Goal: Task Accomplishment & Management: Manage account settings

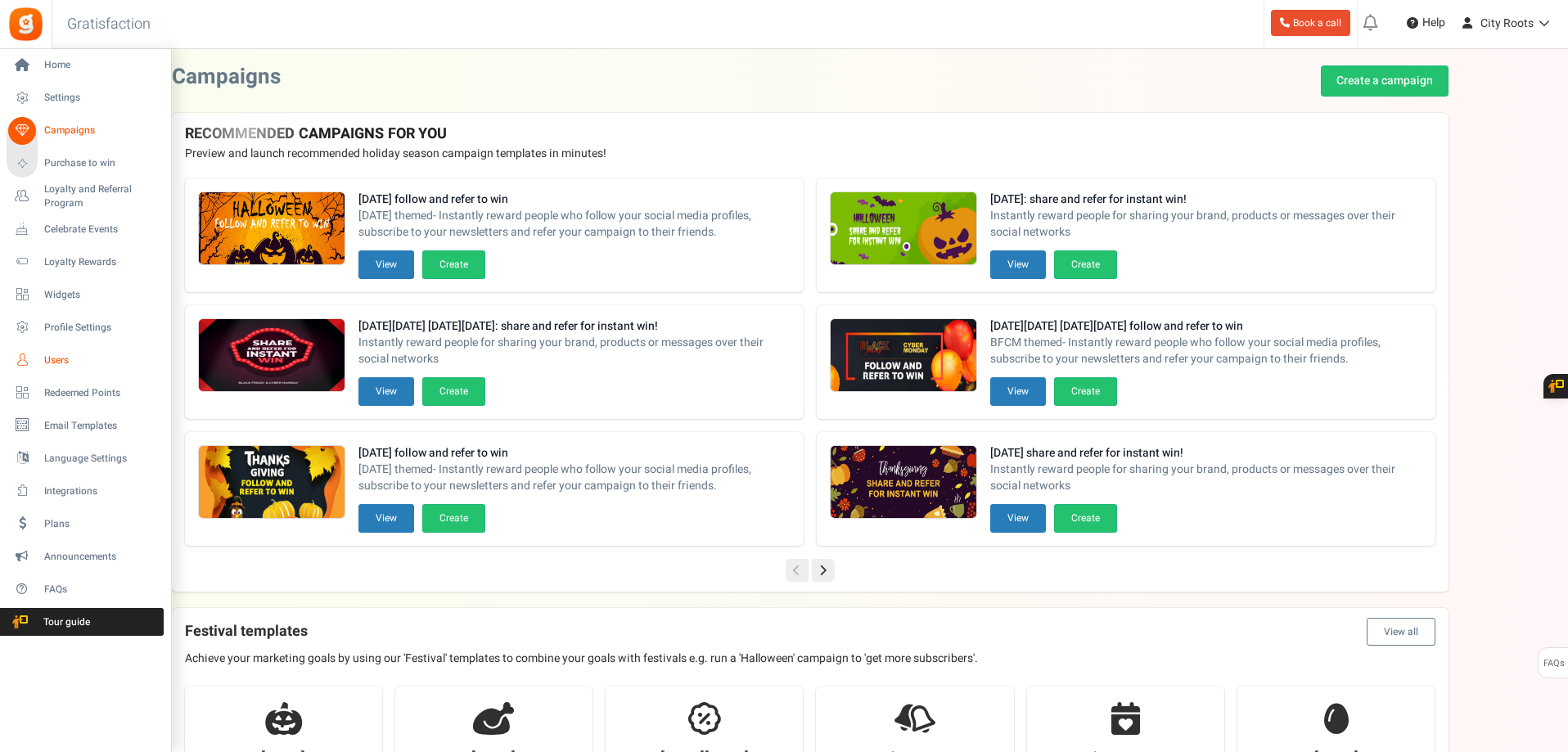
click at [70, 357] on span "Users" at bounding box center [101, 361] width 115 height 14
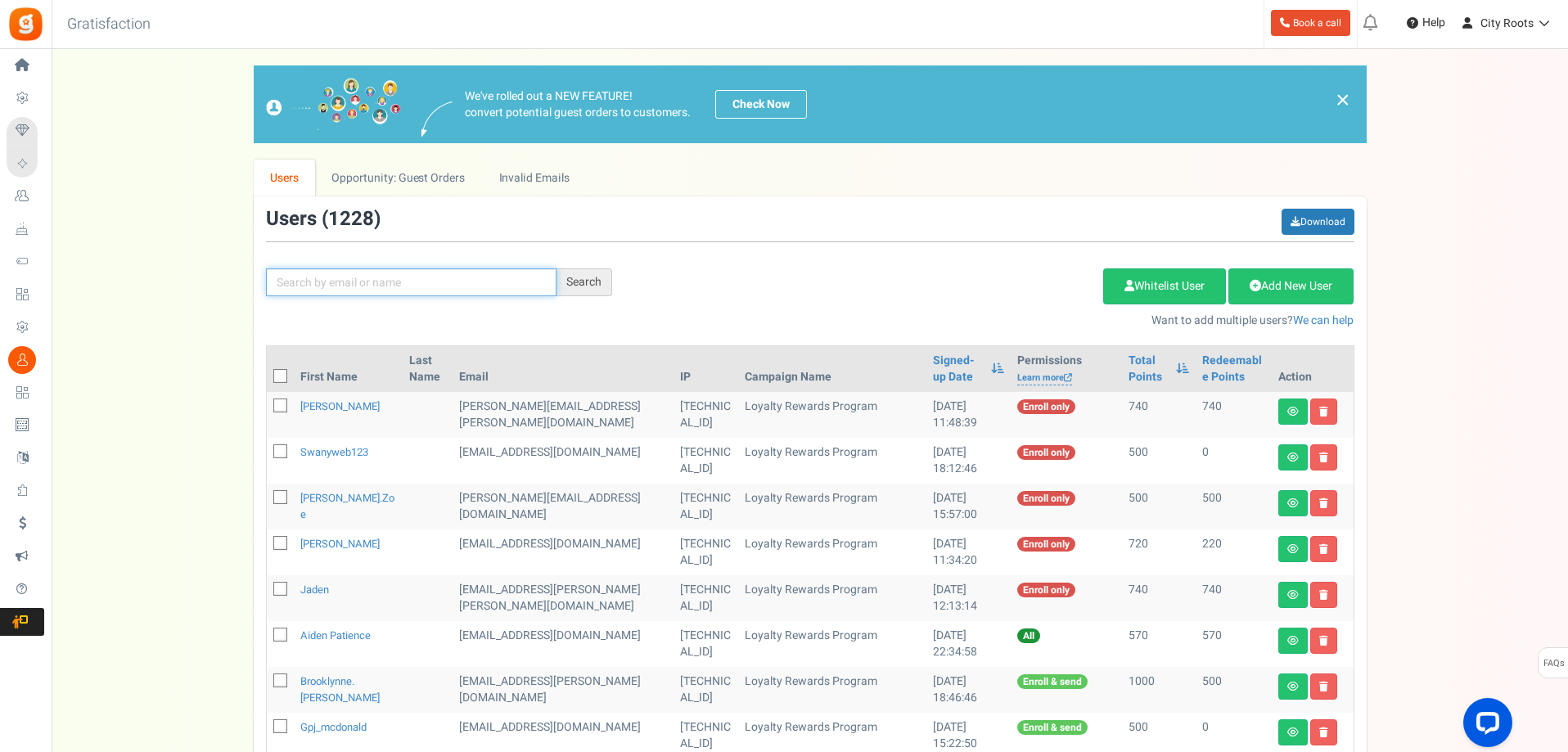
click at [379, 282] on input "text" at bounding box center [411, 282] width 290 height 28
type input "[PERSON_NAME]"
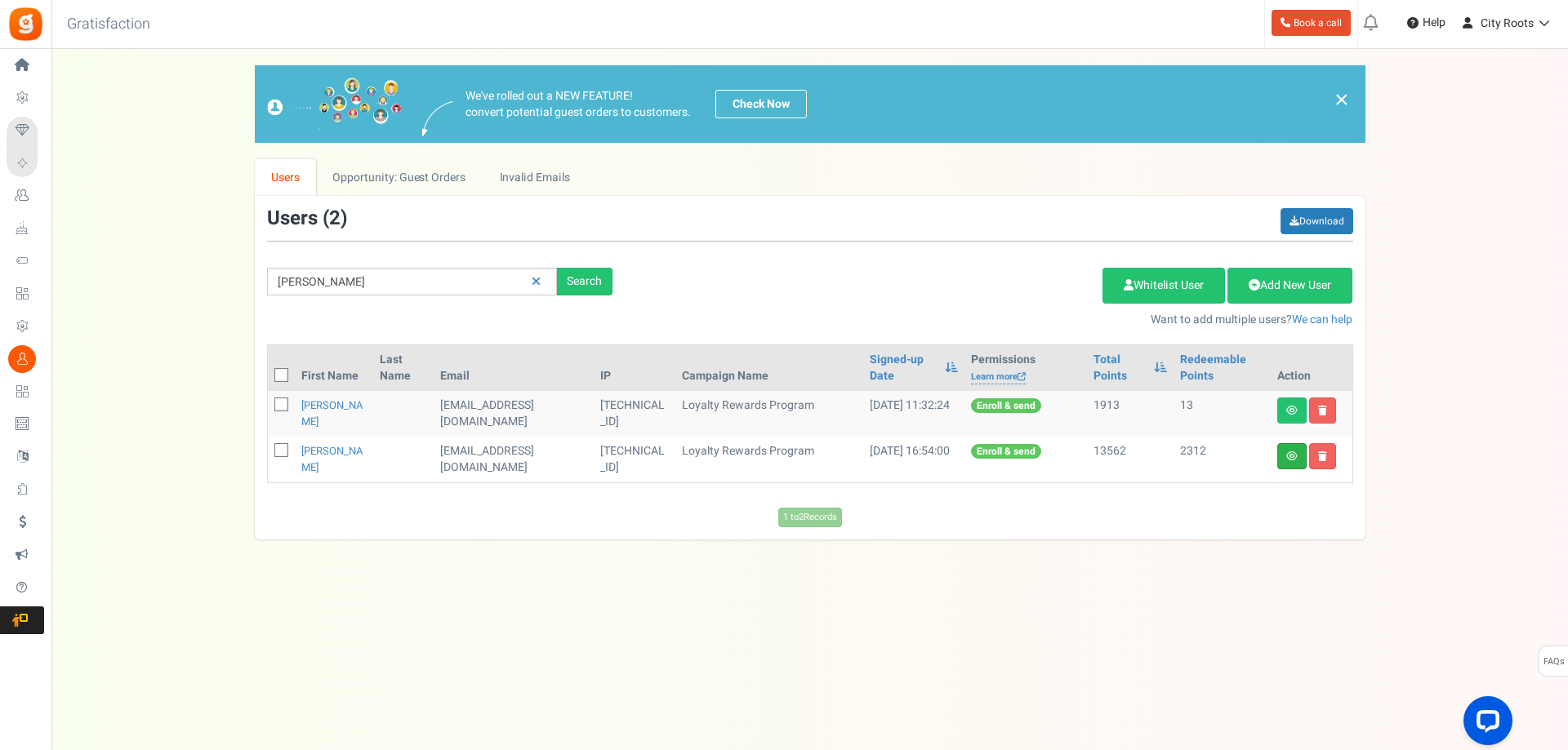
click at [1293, 452] on icon at bounding box center [1292, 457] width 11 height 10
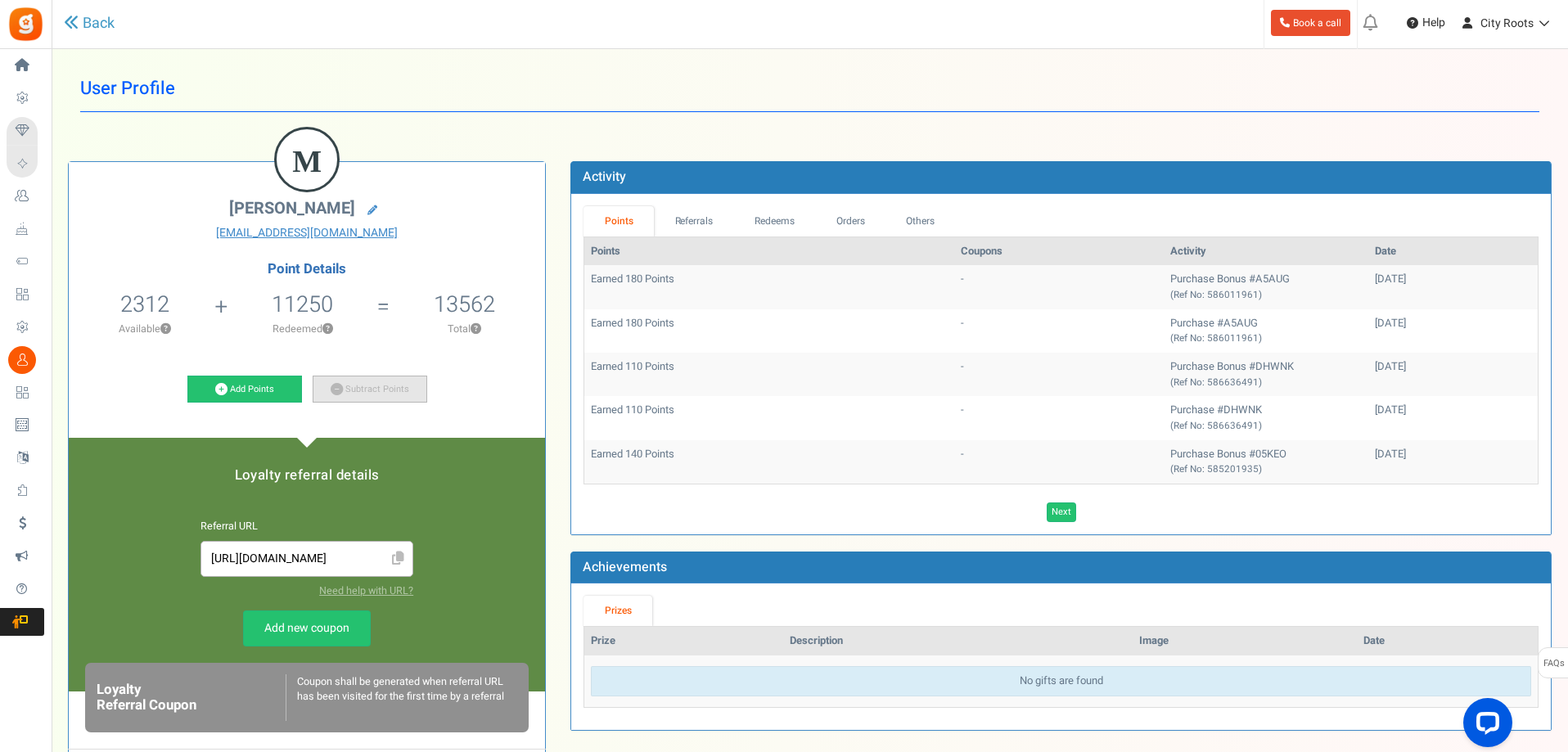
click at [339, 390] on icon at bounding box center [336, 389] width 12 height 12
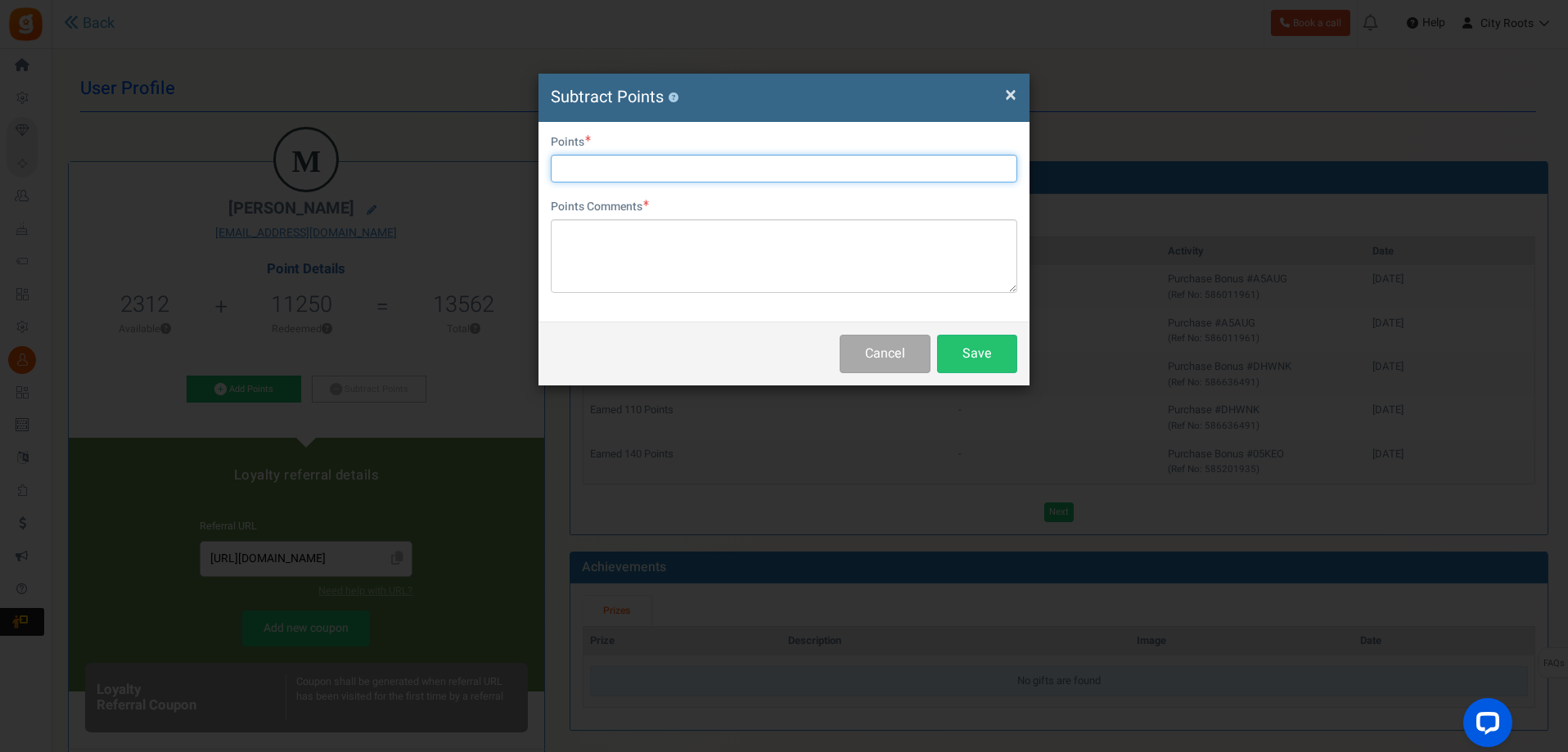
click at [711, 169] on input "text" at bounding box center [784, 169] width 466 height 28
type input "1000"
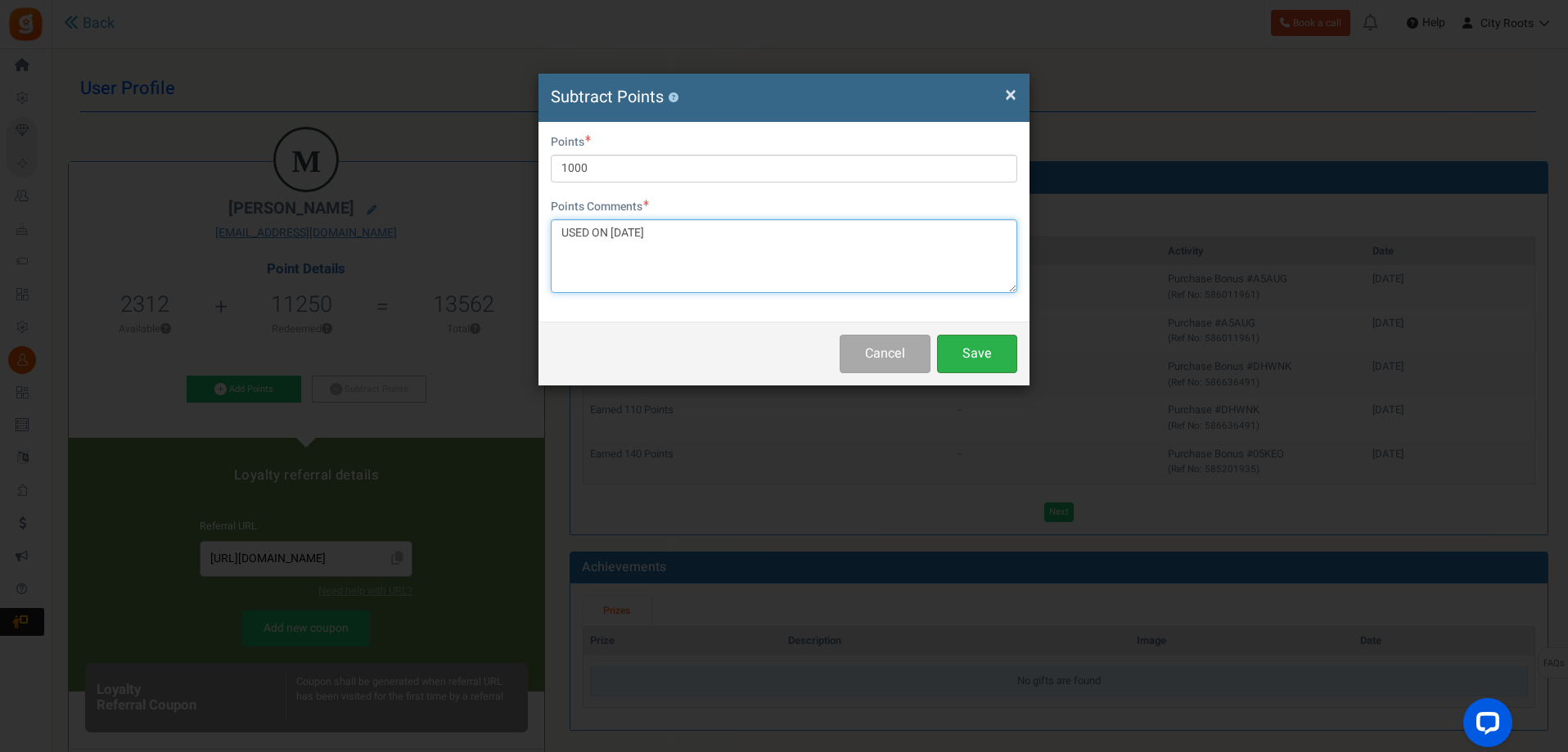
type textarea "USED ON [DATE]"
click at [968, 350] on button "Save" at bounding box center [977, 353] width 80 height 38
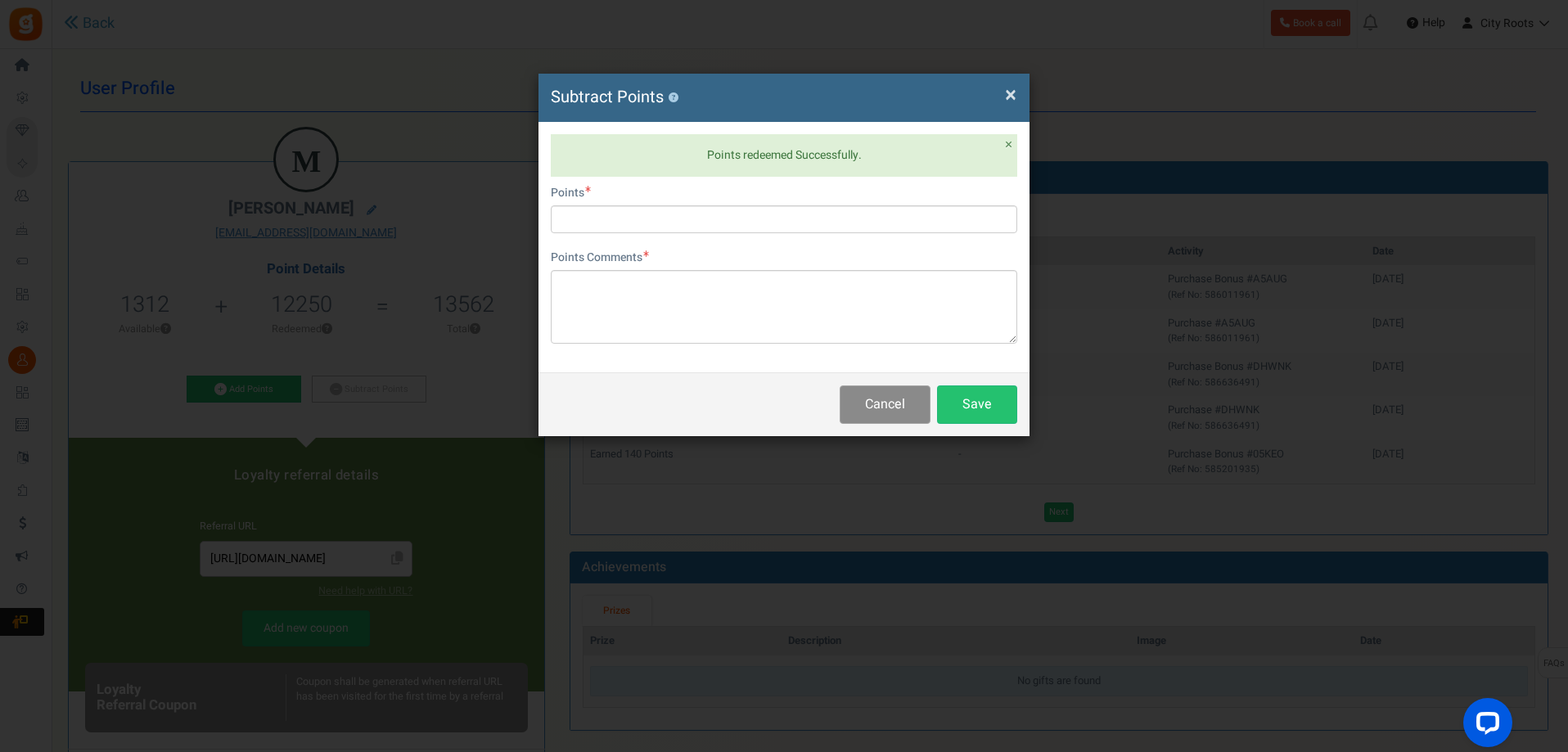
click at [869, 415] on button "Cancel" at bounding box center [884, 404] width 91 height 38
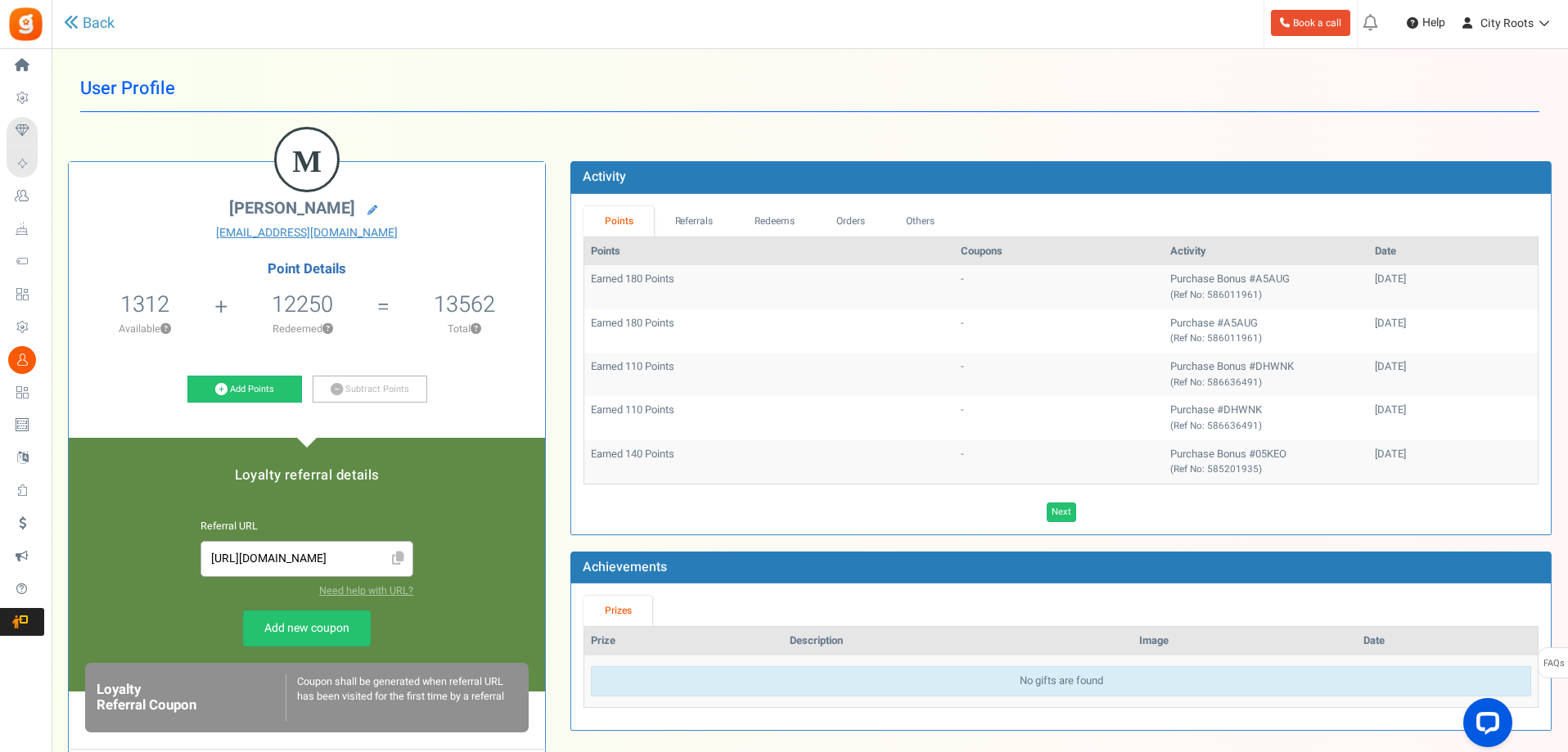
drag, startPoint x: 1374, startPoint y: 324, endPoint x: 668, endPoint y: 285, distance: 707.1
click at [668, 285] on tbody "Earned 180 Points - Purchase Bonus #A5AUG (Ref No: 586011961) [DATE] Earned 180…" at bounding box center [1061, 374] width 954 height 218
click at [773, 294] on td "Earned 180 Points" at bounding box center [770, 287] width 370 height 43
click at [707, 220] on link "Referrals" at bounding box center [694, 221] width 80 height 30
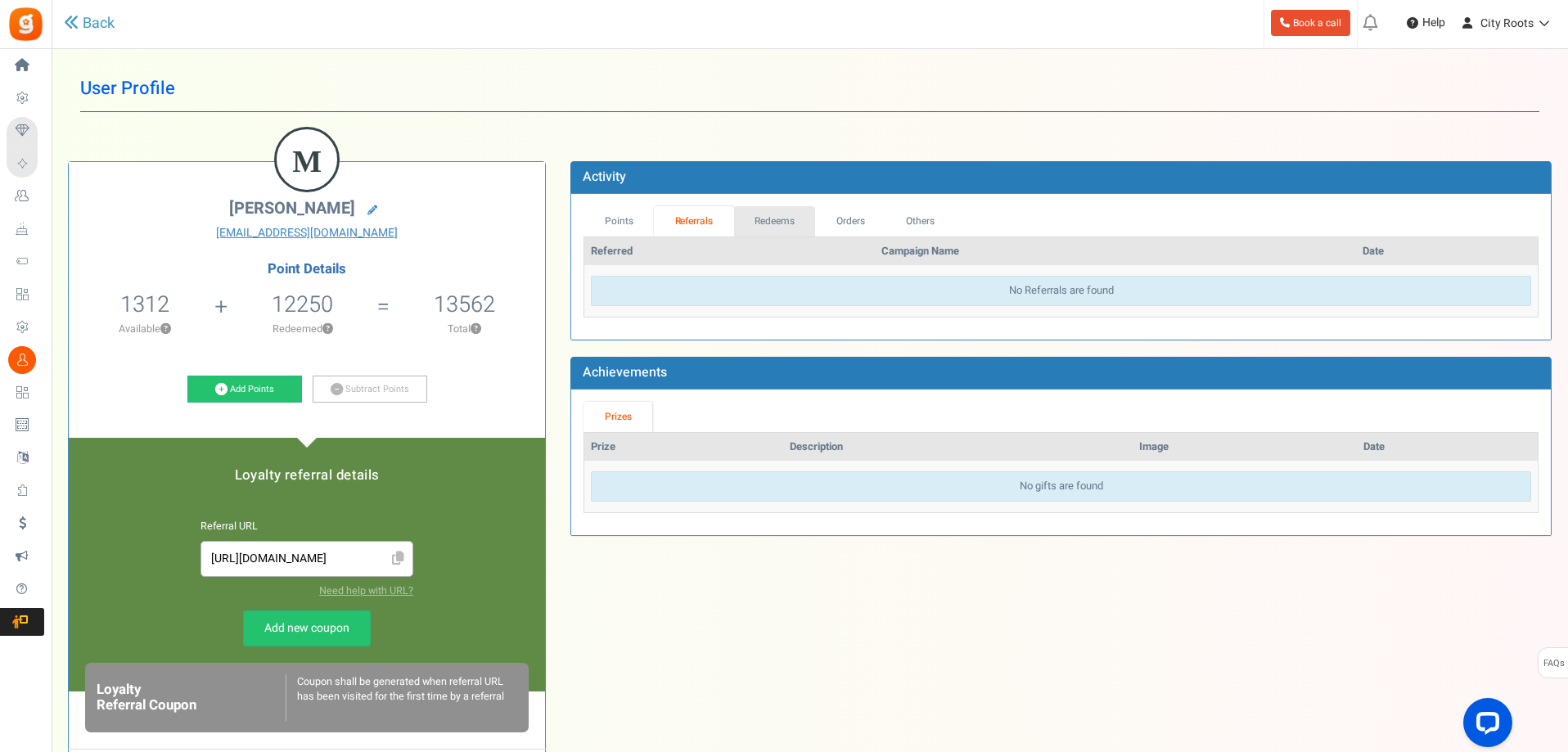
click at [809, 223] on link "Redeems" at bounding box center [775, 221] width 82 height 30
